Goal: Use online tool/utility: Utilize a website feature to perform a specific function

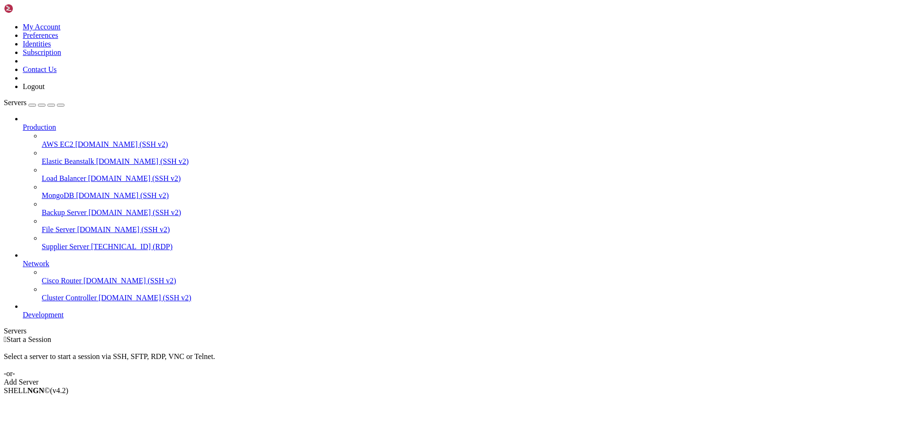
click at [91, 243] on span "[TECHNICAL_ID] (RDP)" at bounding box center [132, 247] width 82 height 8
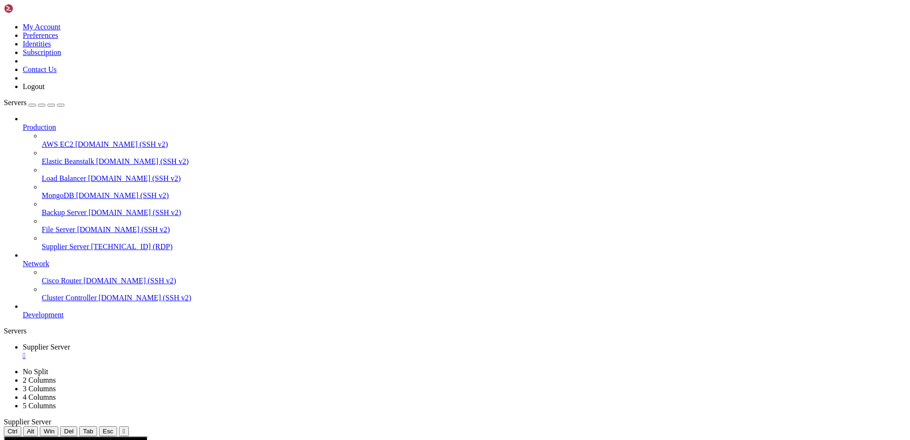
drag, startPoint x: 306, startPoint y: 638, endPoint x: 239, endPoint y: 638, distance: 66.3
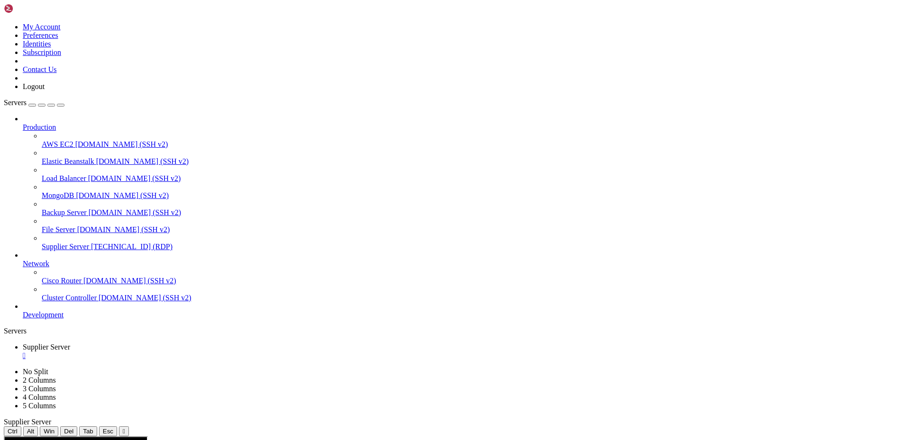
click at [188, 352] on div "" at bounding box center [464, 356] width 883 height 9
